Goal: Information Seeking & Learning: Learn about a topic

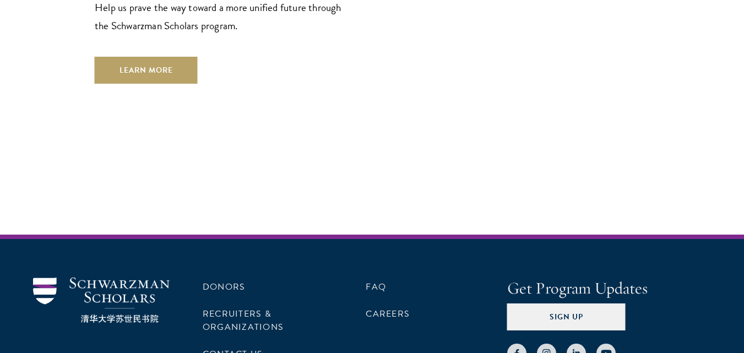
scroll to position [3280, 0]
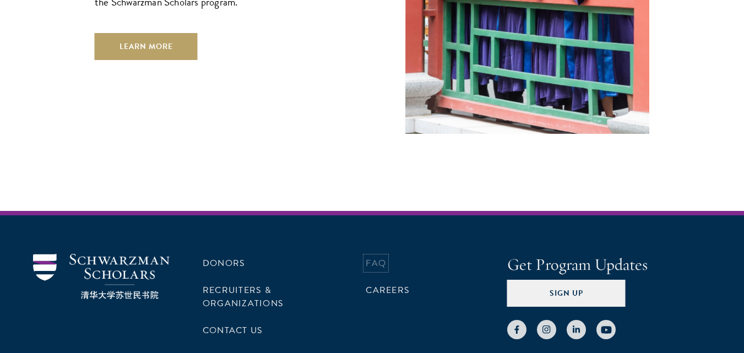
click at [374, 257] on link "FAQ" at bounding box center [376, 263] width 20 height 13
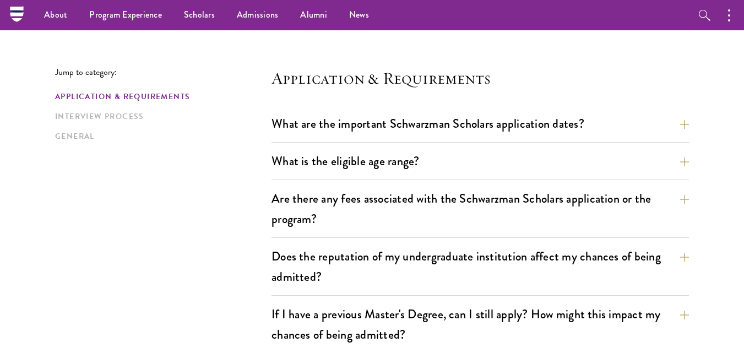
scroll to position [220, 0]
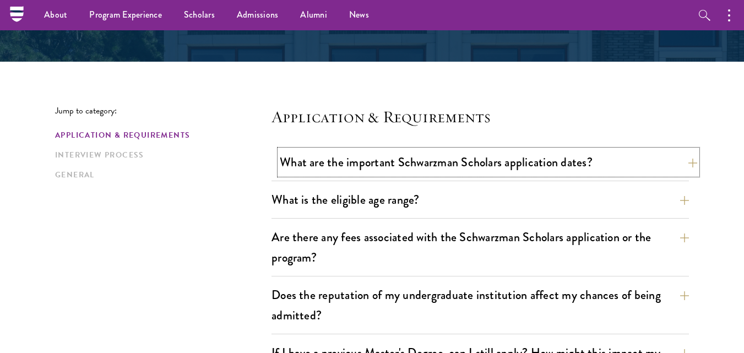
click at [415, 163] on button "What are the important Schwarzman Scholars application dates?" at bounding box center [489, 162] width 418 height 25
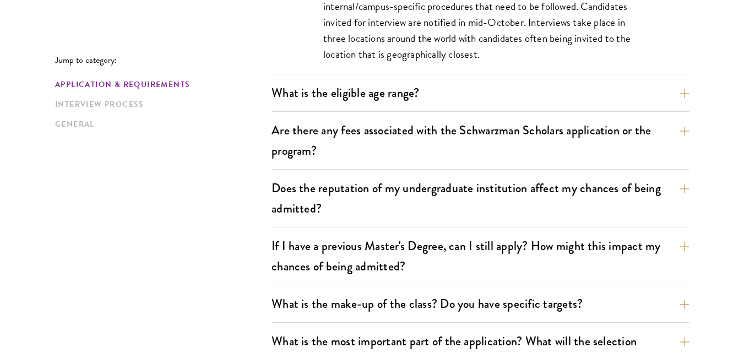
scroll to position [661, 0]
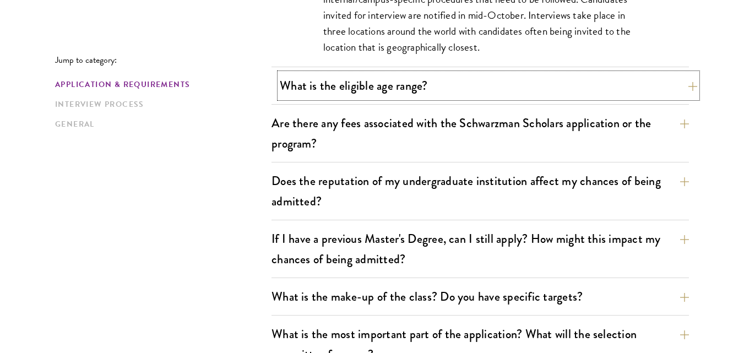
click at [418, 80] on button "What is the eligible age range?" at bounding box center [489, 85] width 418 height 25
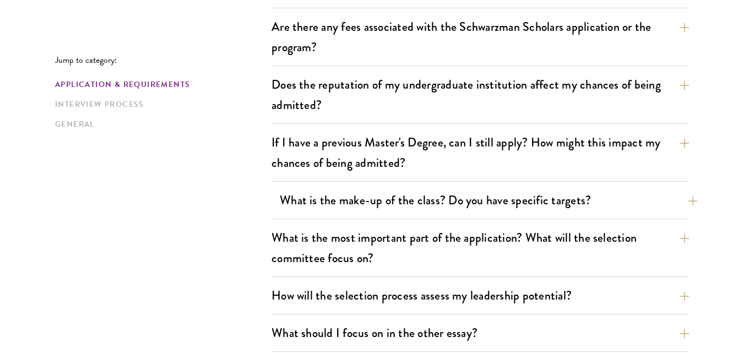
scroll to position [551, 0]
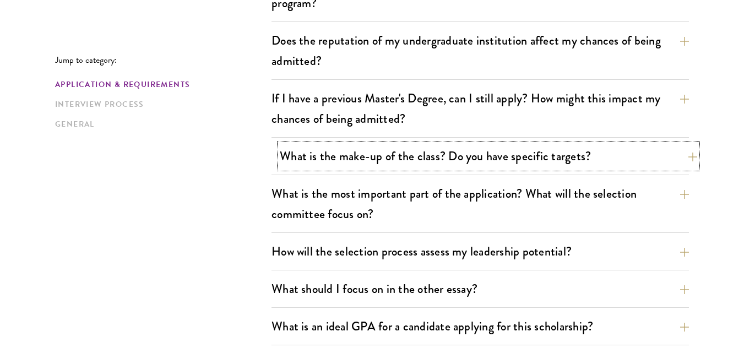
click at [437, 154] on button "What is the make-up of the class? Do you have specific targets?" at bounding box center [489, 156] width 418 height 25
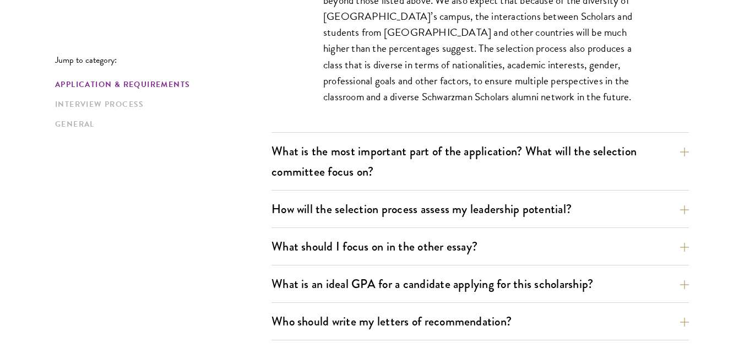
scroll to position [750, 0]
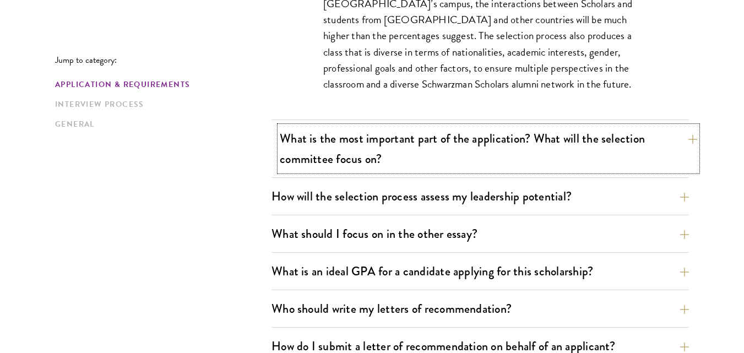
click at [438, 151] on button "What is the most important part of the application? What will the selection com…" at bounding box center [489, 148] width 418 height 45
click at [438, 151] on div "What is the most important part of the application? What will the selection com…" at bounding box center [481, 152] width 418 height 52
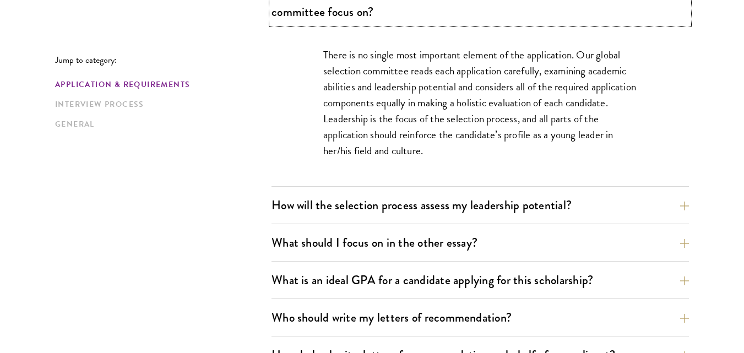
scroll to position [695, 0]
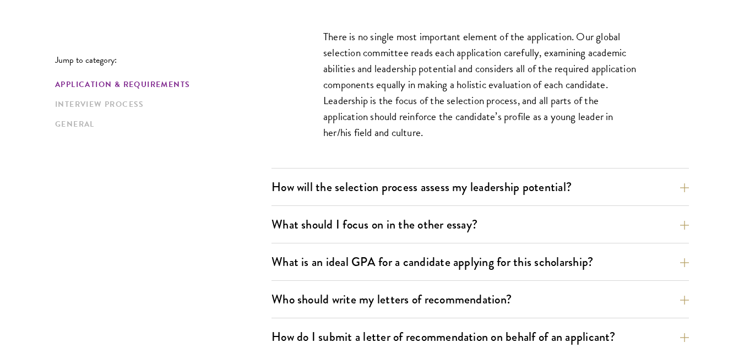
click at [418, 199] on div "How will the selection process assess my leadership potential? The Schwarzman S…" at bounding box center [481, 190] width 418 height 31
click at [497, 197] on button "How will the selection process assess my leadership potential?" at bounding box center [489, 187] width 418 height 25
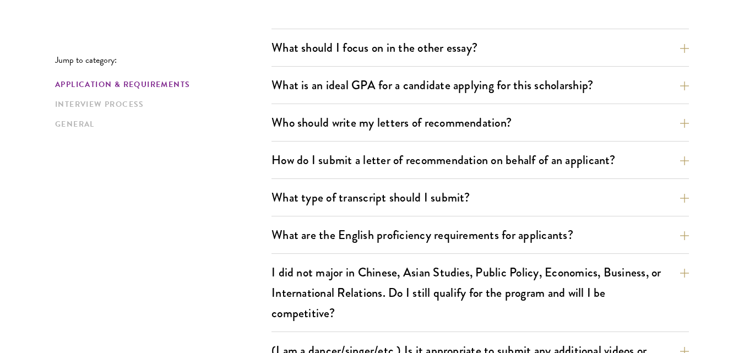
scroll to position [1301, 0]
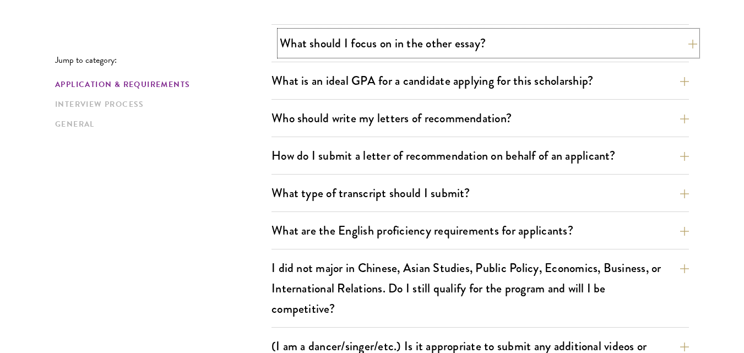
click at [406, 47] on button "What should I focus on in the other essay?" at bounding box center [489, 43] width 418 height 25
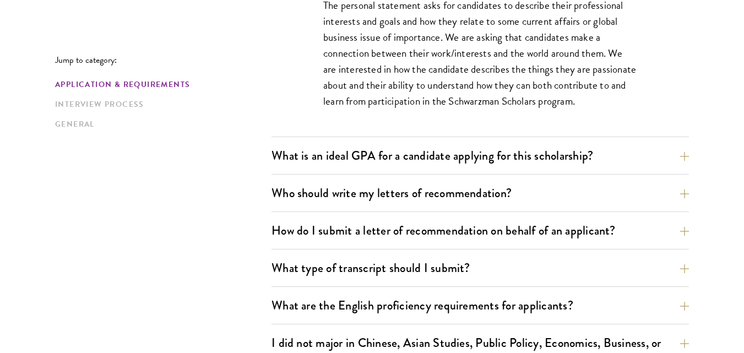
scroll to position [805, 0]
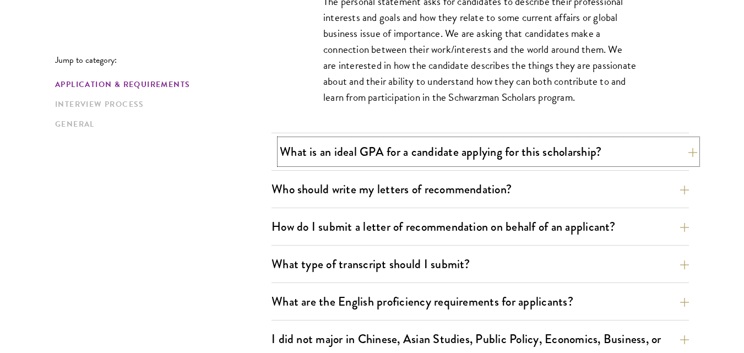
click at [535, 162] on button "What is an ideal GPA for a candidate applying for this scholarship?" at bounding box center [489, 151] width 418 height 25
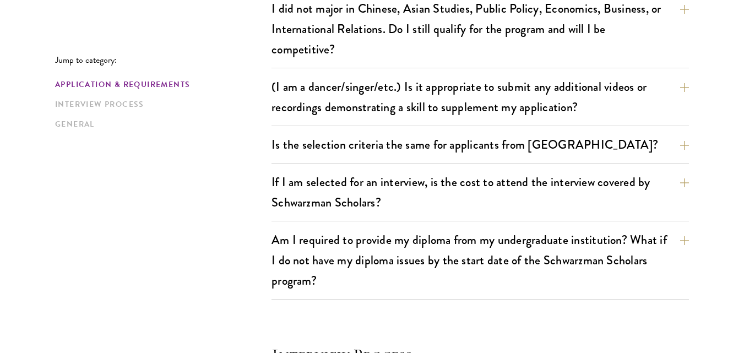
scroll to position [1191, 0]
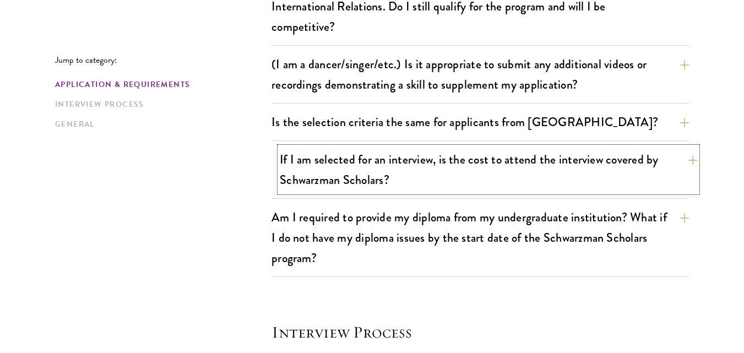
click at [470, 170] on button "If I am selected for an interview, is the cost to attend the interview covered …" at bounding box center [489, 169] width 418 height 45
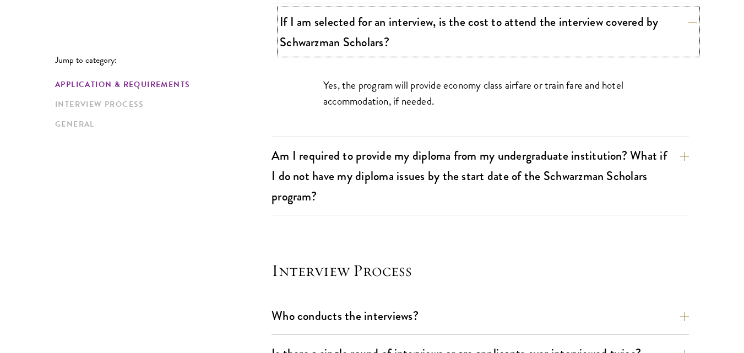
scroll to position [1168, 0]
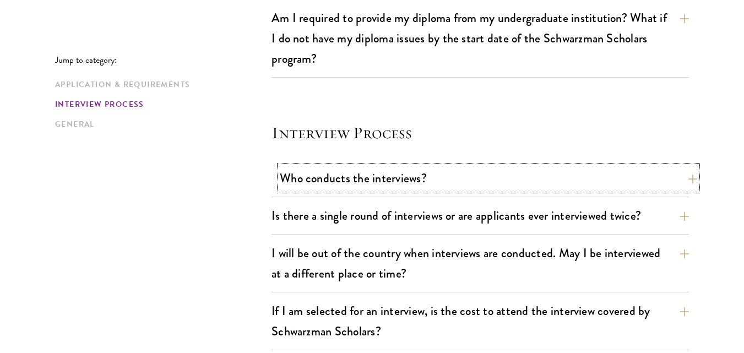
click at [442, 179] on button "Who conducts the interviews?" at bounding box center [489, 178] width 418 height 25
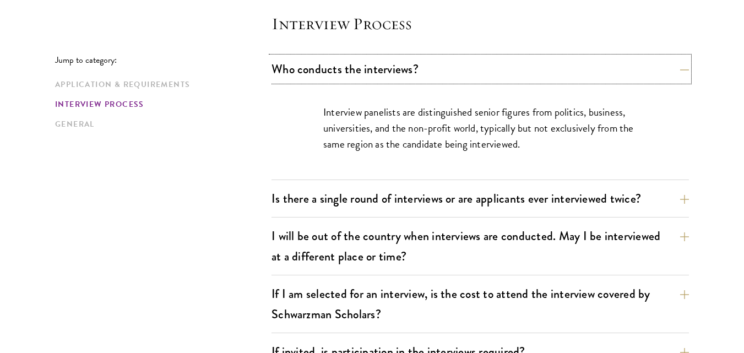
scroll to position [1312, 0]
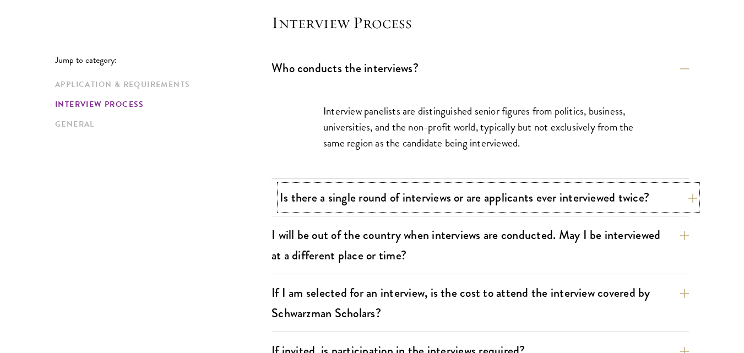
click at [423, 197] on button "Is there a single round of interviews or are applicants ever interviewed twice?" at bounding box center [489, 197] width 418 height 25
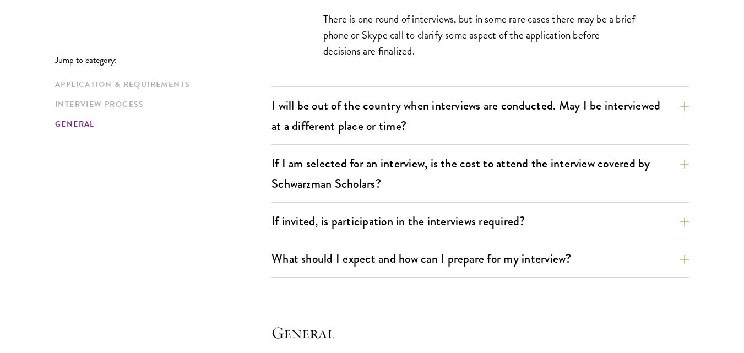
scroll to position [1477, 0]
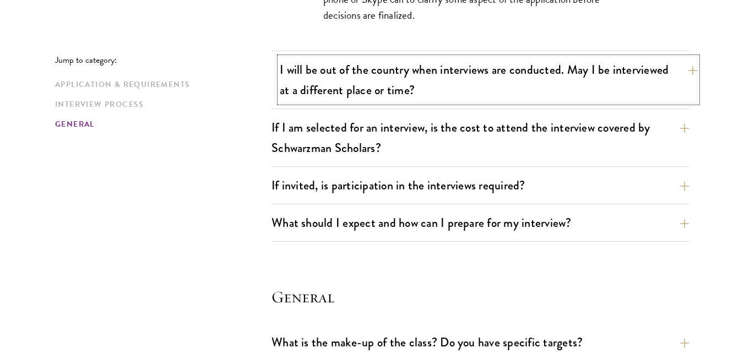
click at [462, 86] on button "I will be out of the country when interviews are conducted. May I be interviewe…" at bounding box center [489, 79] width 418 height 45
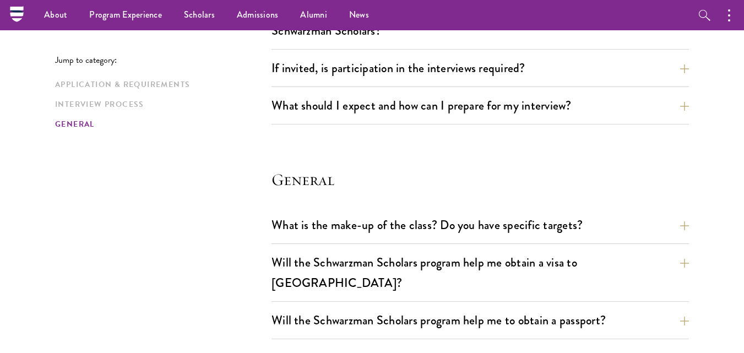
scroll to position [1587, 0]
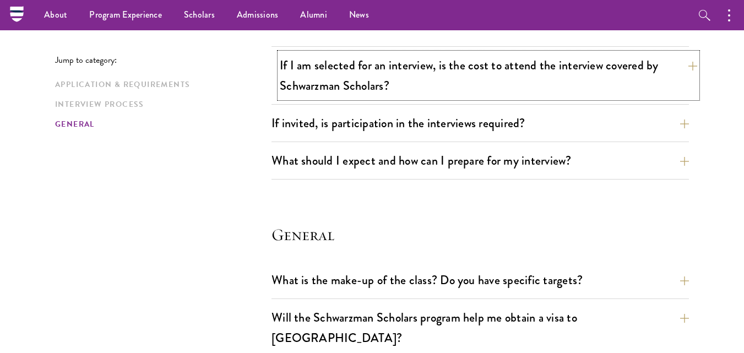
click at [419, 86] on button "If I am selected for an interview, is the cost to attend the interview covered …" at bounding box center [489, 75] width 418 height 45
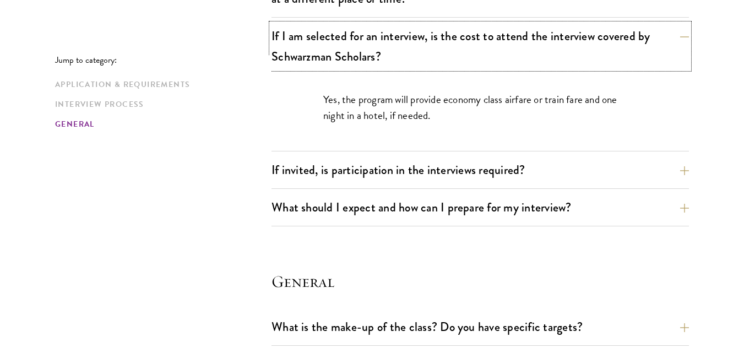
scroll to position [1477, 0]
click at [389, 169] on button "If invited, is participation in the interviews required?" at bounding box center [489, 169] width 418 height 25
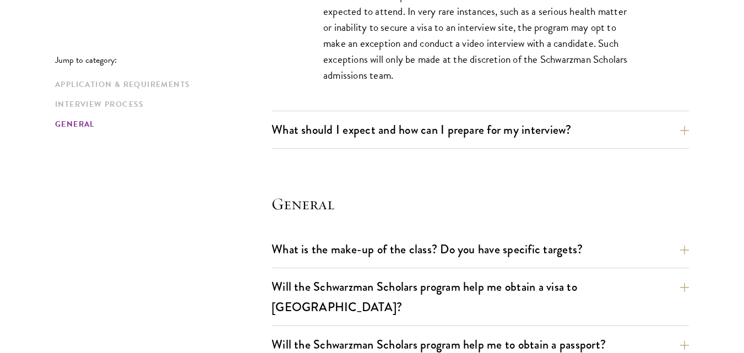
scroll to position [1642, 0]
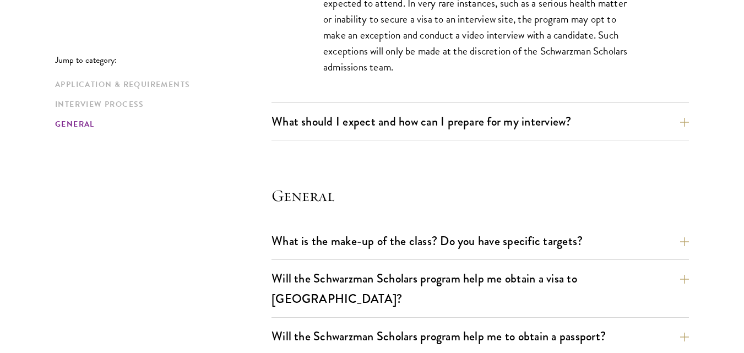
click at [384, 134] on div "What should I expect and how can I prepare for my interview? Interviews are fre…" at bounding box center [481, 124] width 418 height 31
click at [387, 128] on button "What should I expect and how can I prepare for my interview?" at bounding box center [489, 121] width 418 height 25
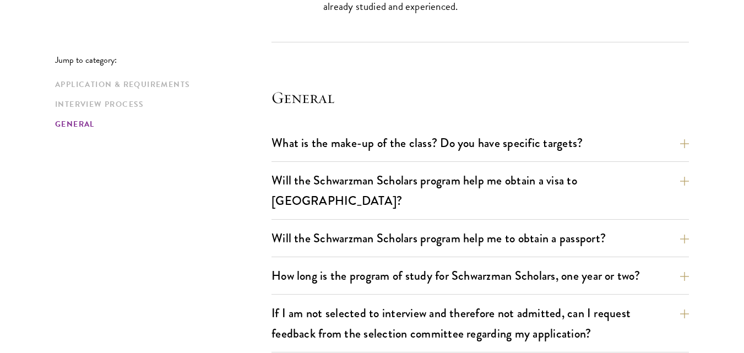
scroll to position [2303, 0]
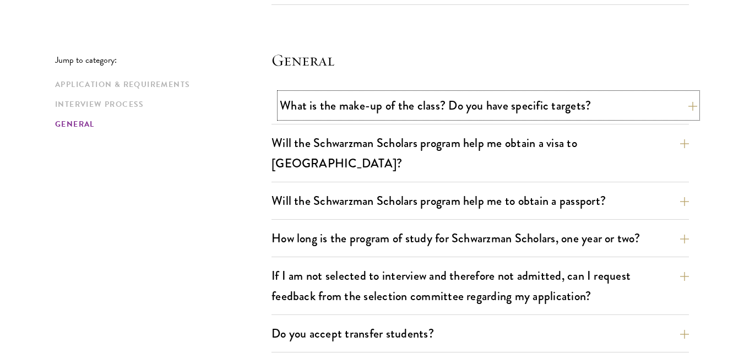
click at [471, 111] on button "What is the make-up of the class? Do you have specific targets?" at bounding box center [489, 105] width 418 height 25
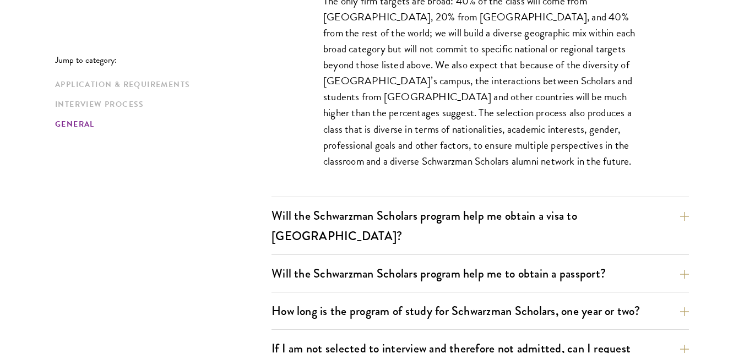
scroll to position [1973, 0]
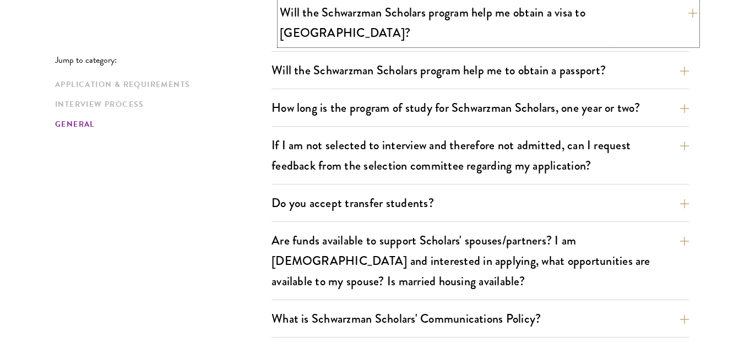
click at [491, 15] on button "Will the Schwarzman Scholars program help me obtain a visa to [GEOGRAPHIC_DATA]?" at bounding box center [489, 22] width 418 height 45
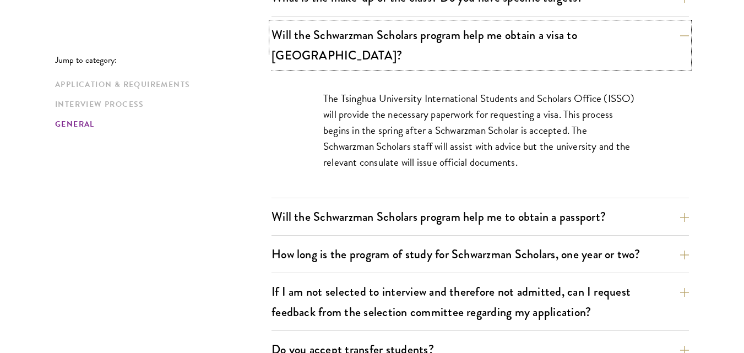
scroll to position [1753, 0]
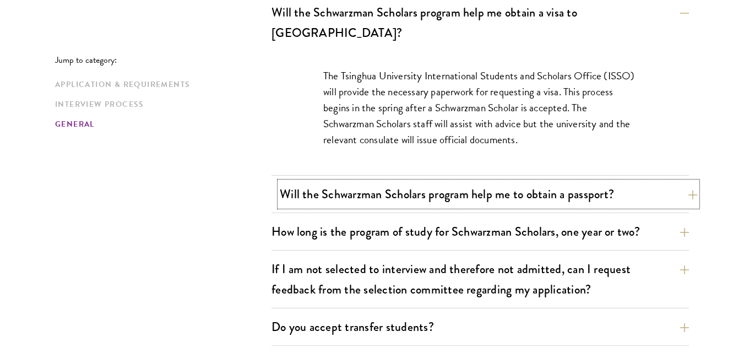
click at [463, 182] on button "Will the Schwarzman Scholars program help me to obtain a passport?" at bounding box center [489, 194] width 418 height 25
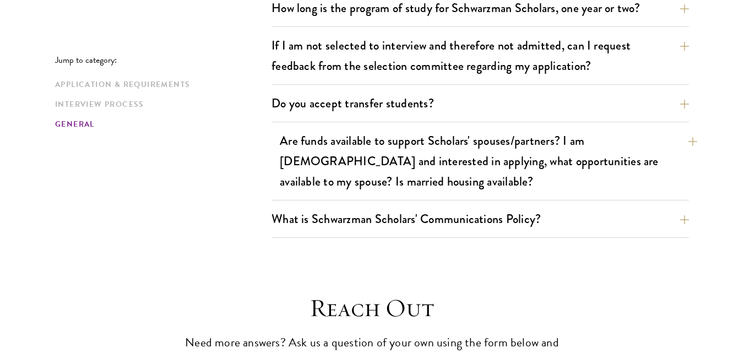
scroll to position [2028, 0]
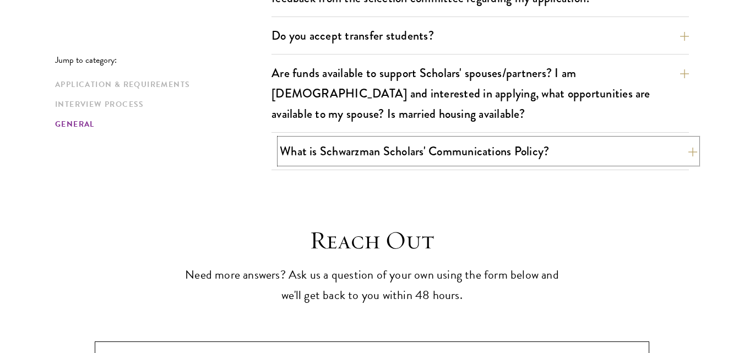
click at [469, 139] on button "What is Schwarzman Scholars' Communications Policy?" at bounding box center [489, 151] width 418 height 25
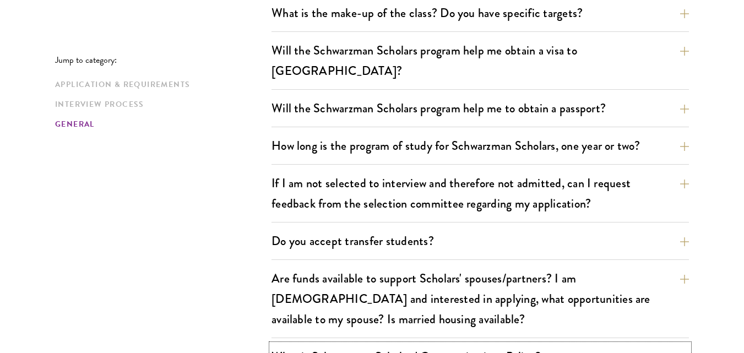
scroll to position [1873, 0]
